Goal: Transaction & Acquisition: Book appointment/travel/reservation

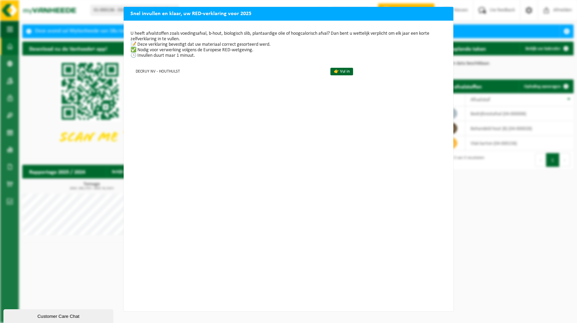
click at [200, 93] on div "U heeft afvalstoffen zoals voedingsafval, b-hout, biologisch slib, plantaardige…" at bounding box center [289, 166] width 330 height 290
click at [545, 243] on div "Snel invullen en klaar, uw RED-verklaring voor 2025 U heeft afvalstoffen zoals …" at bounding box center [288, 161] width 577 height 323
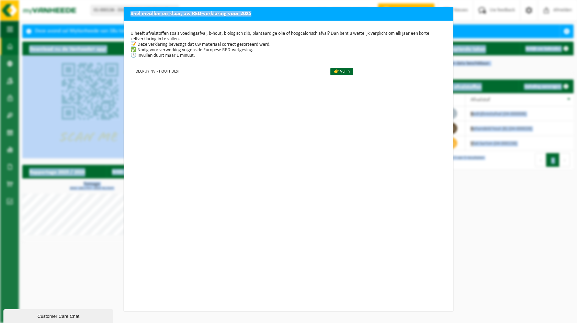
drag, startPoint x: 266, startPoint y: 15, endPoint x: 546, endPoint y: 81, distance: 287.6
click at [577, 89] on html "Vestiging: 01-000136 - DECRUY NV - HOUTHULST 01-000136 - DECRUY NV - HOUTHULST …" at bounding box center [288, 161] width 577 height 323
click at [259, 14] on h2 "Snel invullen en klaar, uw RED-verklaring voor 2025" at bounding box center [289, 13] width 330 height 13
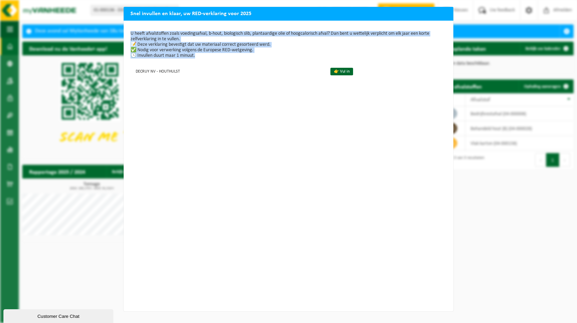
drag, startPoint x: 422, startPoint y: 14, endPoint x: 431, endPoint y: 86, distance: 72.5
click at [431, 86] on div "Snel invullen en klaar, uw RED-verklaring voor 2025 U heeft afvalstoffen zoals …" at bounding box center [289, 159] width 330 height 304
click at [339, 73] on link "👉 Vul in" at bounding box center [341, 72] width 23 height 8
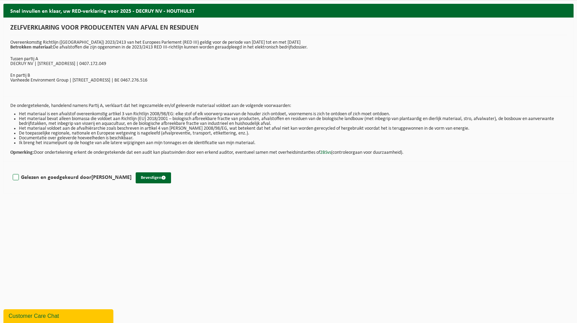
click at [15, 177] on label "Gelezen en goedgekeurd door TINE MAESEN" at bounding box center [71, 177] width 120 height 10
click at [132, 169] on input "Gelezen en goedgekeurd door TINE MAESEN" at bounding box center [132, 168] width 0 height 0
checkbox input "true"
click at [139, 177] on button "Bevestigen" at bounding box center [153, 177] width 35 height 11
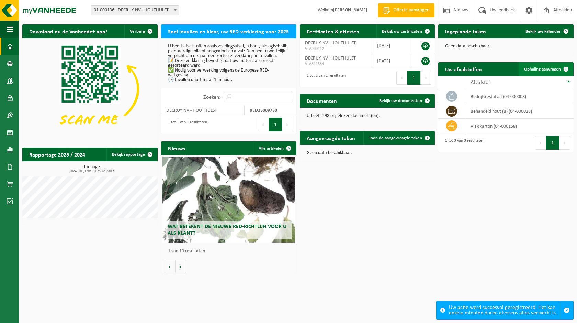
click at [541, 70] on span "Ophaling aanvragen" at bounding box center [542, 69] width 37 height 4
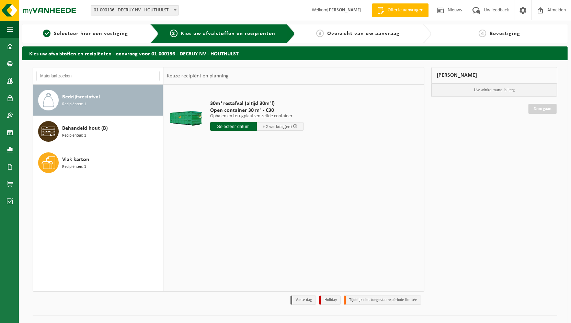
click at [80, 102] on span "Recipiënten: 1" at bounding box center [74, 104] width 24 height 7
click at [241, 126] on input "text" at bounding box center [233, 126] width 47 height 9
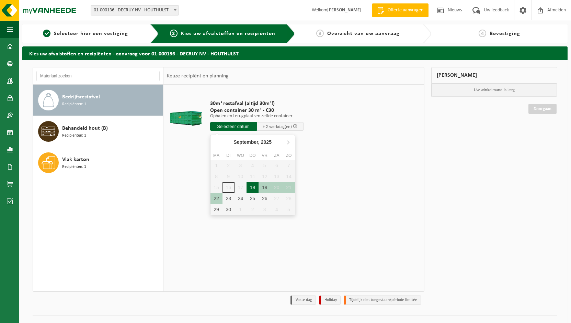
click at [252, 186] on div "18" at bounding box center [253, 187] width 12 height 11
type input "Van 2025-09-18"
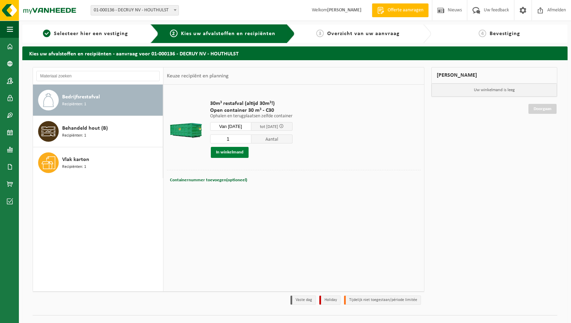
click at [237, 152] on button "In winkelmand" at bounding box center [230, 152] width 38 height 11
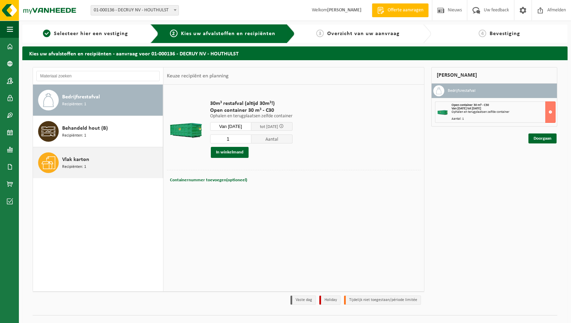
click at [73, 160] on span "Vlak karton" at bounding box center [75, 159] width 27 height 8
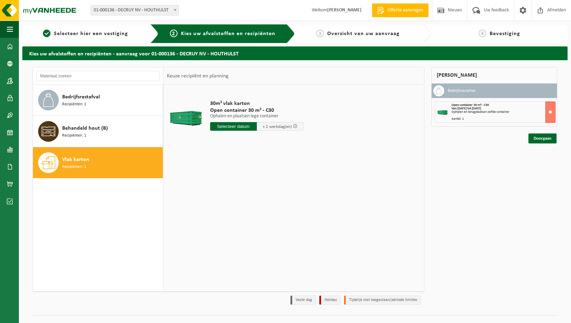
click at [234, 125] on input "text" at bounding box center [233, 126] width 47 height 9
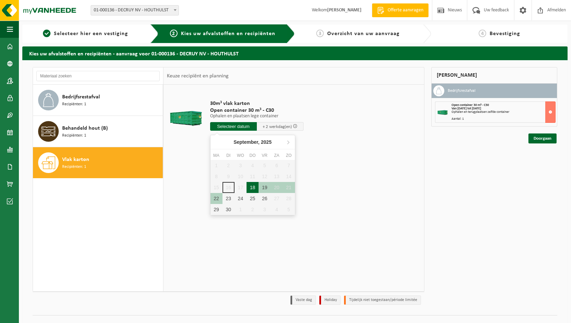
click at [255, 186] on div "18" at bounding box center [253, 187] width 12 height 11
type input "Van 2025-09-18"
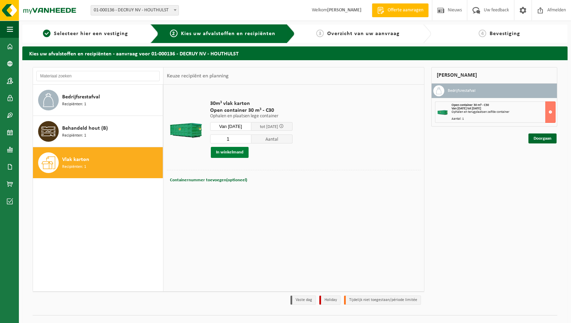
click at [232, 150] on button "In winkelmand" at bounding box center [230, 152] width 38 height 11
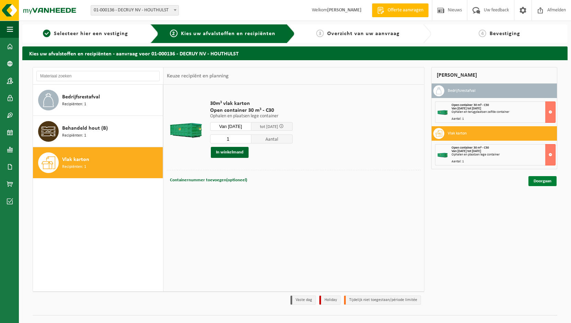
click at [539, 180] on link "Doorgaan" at bounding box center [543, 181] width 28 height 10
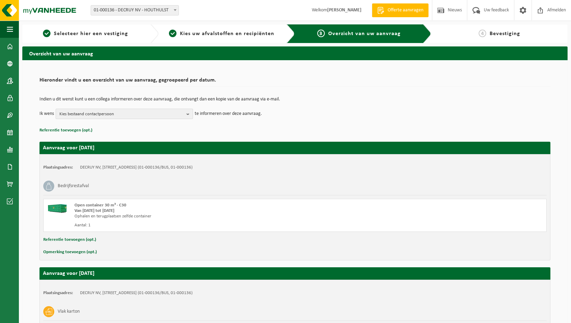
click at [85, 113] on span "Kies bestaand contactpersoon" at bounding box center [121, 114] width 124 height 10
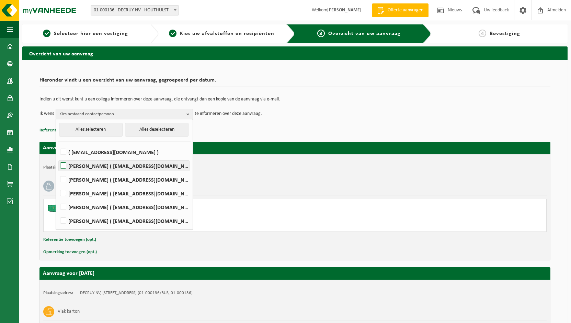
click at [64, 165] on label "[PERSON_NAME] ( [EMAIL_ADDRESS][DOMAIN_NAME] )" at bounding box center [124, 165] width 131 height 10
click at [58, 157] on input "[PERSON_NAME] ( [EMAIL_ADDRESS][DOMAIN_NAME] )" at bounding box center [57, 157] width 0 height 0
checkbox input "true"
click at [60, 179] on label "[PERSON_NAME] ( [EMAIL_ADDRESS][DOMAIN_NAME] )" at bounding box center [124, 179] width 131 height 10
click at [58, 171] on input "[PERSON_NAME] ( [EMAIL_ADDRESS][DOMAIN_NAME] )" at bounding box center [57, 170] width 0 height 0
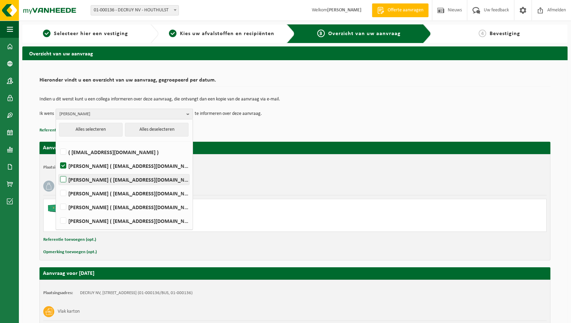
checkbox input "true"
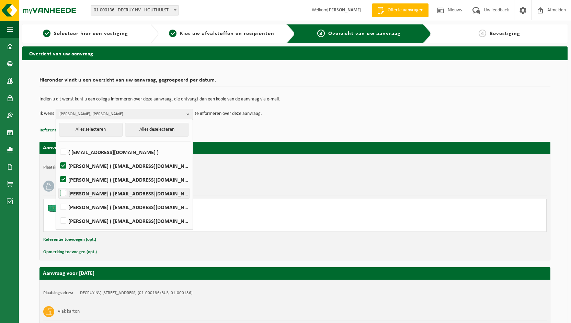
click at [60, 192] on label "[PERSON_NAME] ( [EMAIL_ADDRESS][DOMAIN_NAME] )" at bounding box center [124, 193] width 131 height 10
click at [58, 184] on input "[PERSON_NAME] ( [EMAIL_ADDRESS][DOMAIN_NAME] )" at bounding box center [57, 184] width 0 height 0
checkbox input "true"
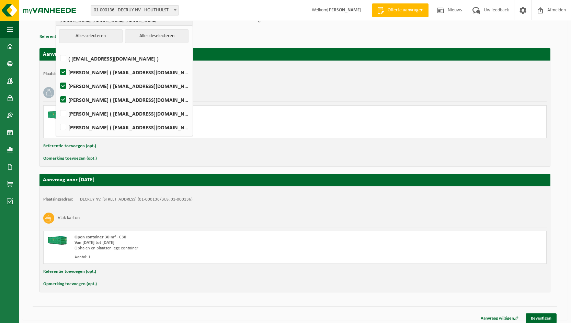
scroll to position [98, 0]
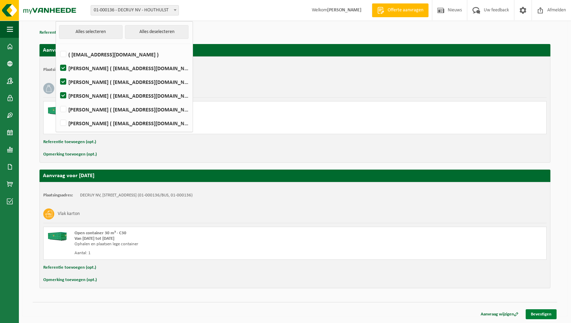
click at [546, 315] on link "Bevestigen" at bounding box center [541, 314] width 31 height 10
